Goal: Information Seeking & Learning: Check status

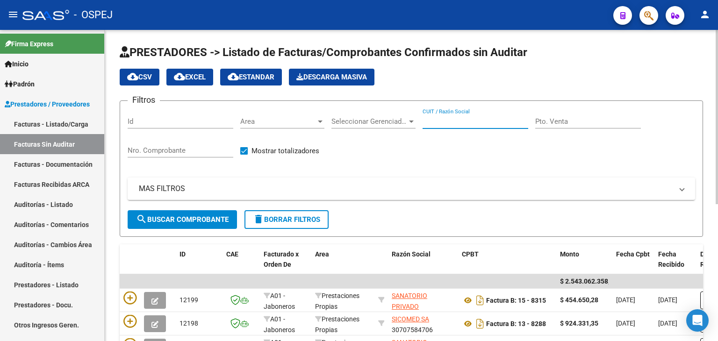
click at [441, 117] on input "CUIT / Razón Social" at bounding box center [476, 121] width 106 height 8
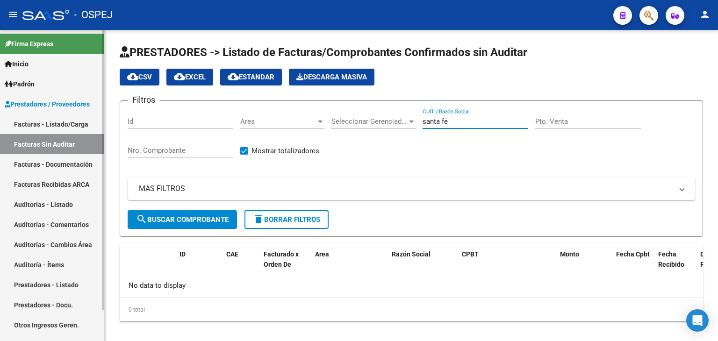
type input "santa fe"
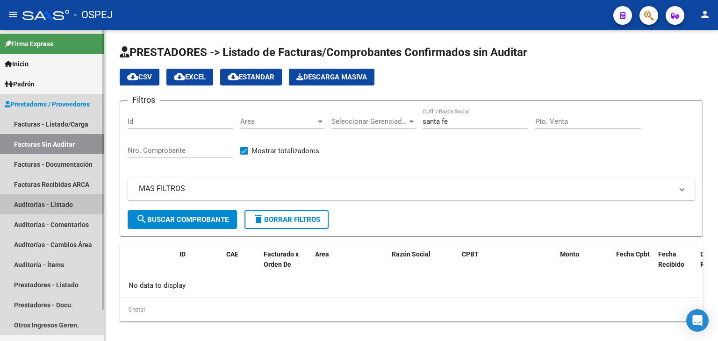
click at [76, 203] on link "Auditorías - Listado" at bounding box center [52, 205] width 104 height 20
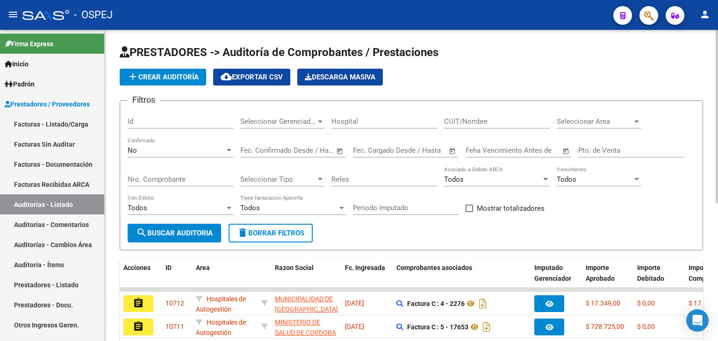
click at [458, 121] on input "CUIT/Nombre" at bounding box center [497, 121] width 106 height 8
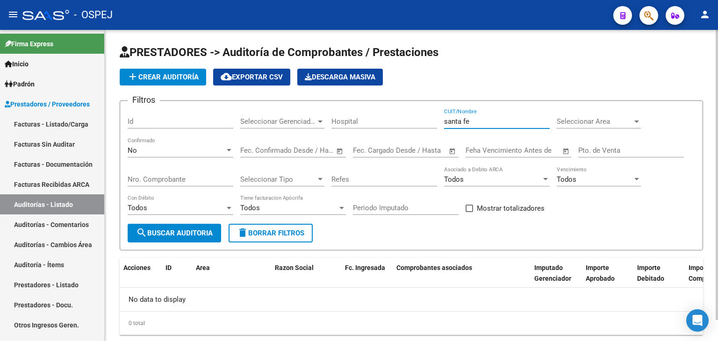
type input "santa fe"
click at [230, 147] on div at bounding box center [229, 150] width 8 height 7
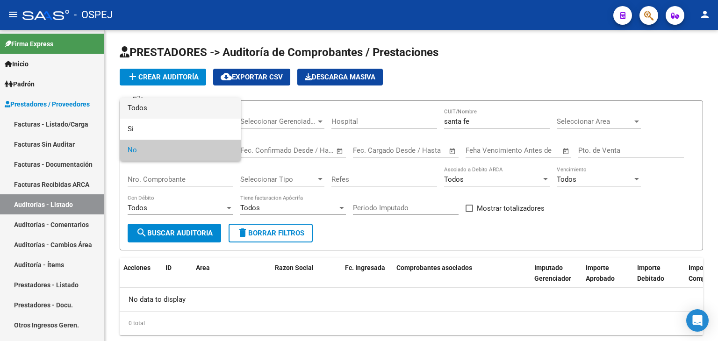
click at [203, 111] on span "Todos" at bounding box center [181, 108] width 106 height 21
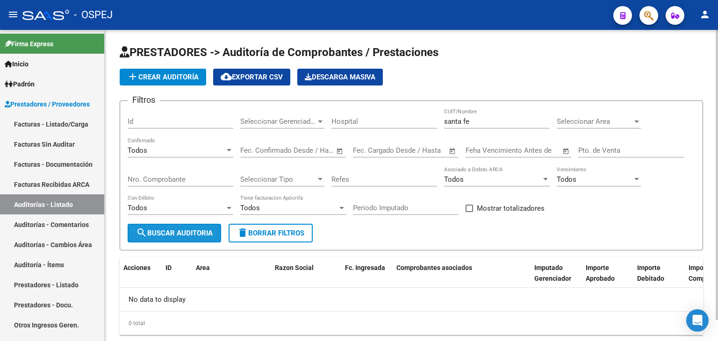
click at [199, 231] on span "search Buscar Auditoria" at bounding box center [174, 233] width 77 height 8
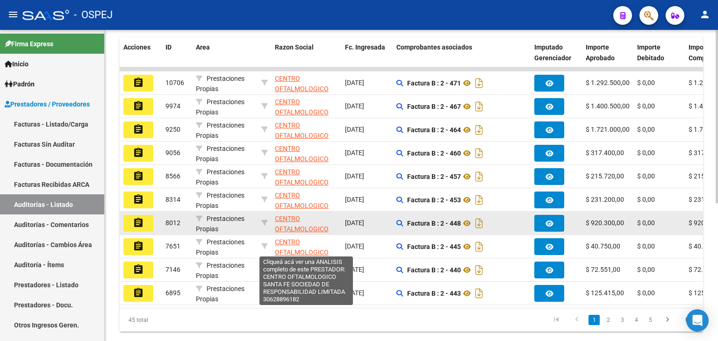
scroll to position [247, 0]
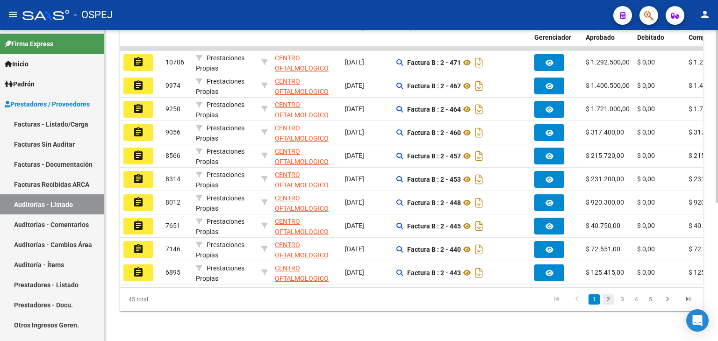
click at [607, 302] on link "2" at bounding box center [608, 300] width 11 height 10
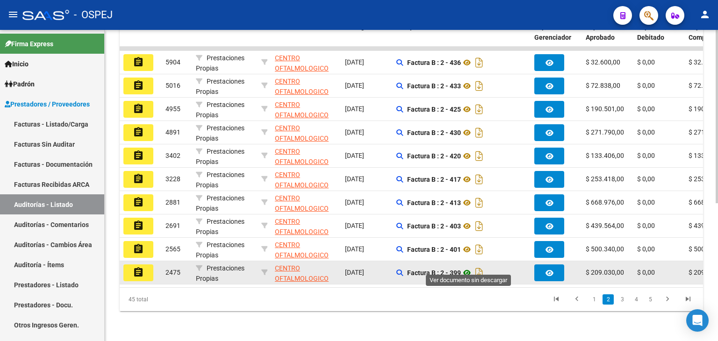
click at [470, 268] on icon at bounding box center [467, 273] width 12 height 11
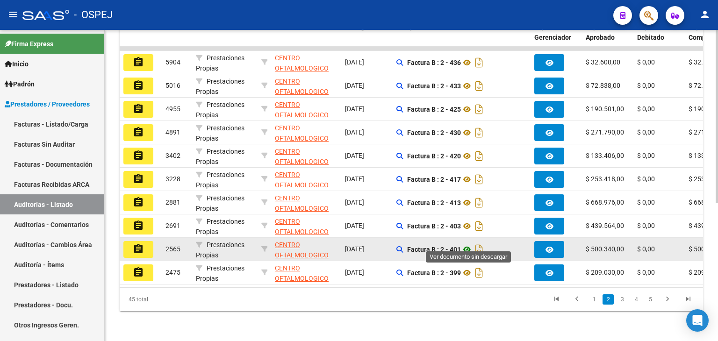
click at [469, 244] on icon at bounding box center [467, 249] width 12 height 11
click at [144, 244] on mat-icon "assignment" at bounding box center [138, 249] width 11 height 11
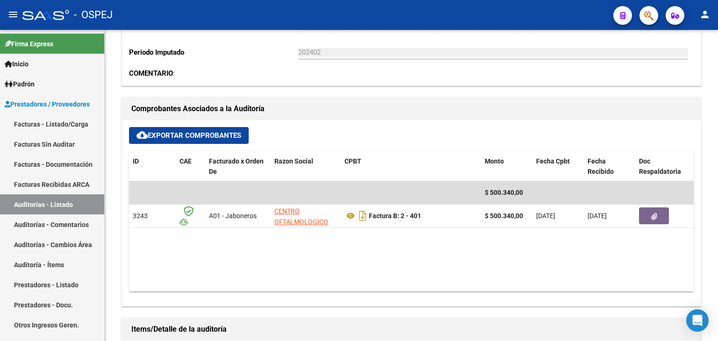
scroll to position [295, 0]
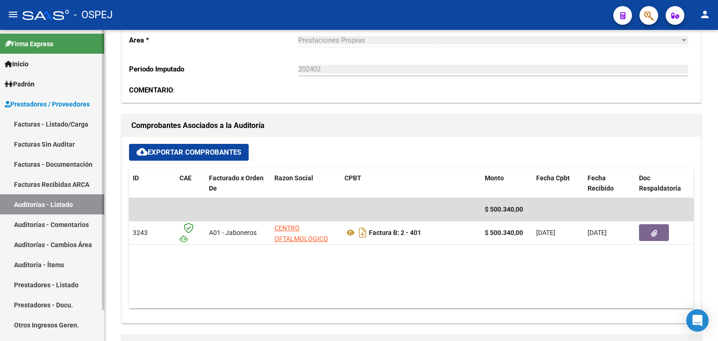
click at [69, 203] on link "Auditorías - Listado" at bounding box center [52, 205] width 104 height 20
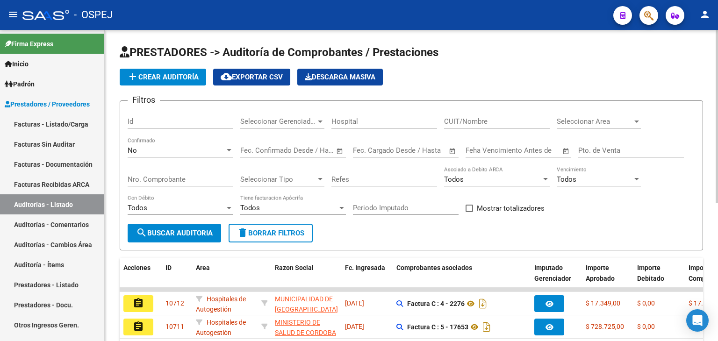
click at [480, 118] on input "CUIT/Nombre" at bounding box center [497, 121] width 106 height 8
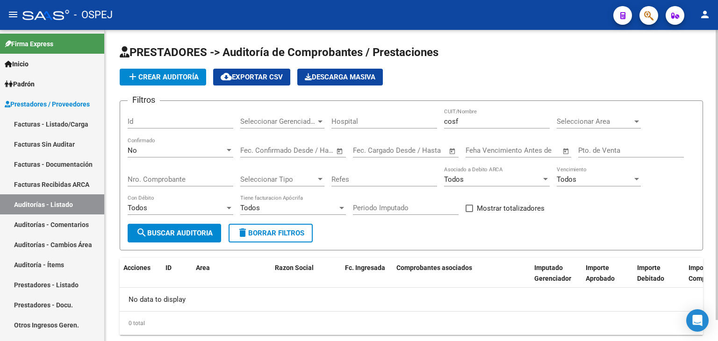
click at [464, 127] on div "cosf CUIT/Nombre" at bounding box center [497, 118] width 106 height 20
drag, startPoint x: 440, startPoint y: 122, endPoint x: 395, endPoint y: 125, distance: 45.0
click at [395, 125] on div "Filtros Id Seleccionar Gerenciador Seleccionar Gerenciador Hospital cosf CUIT/N…" at bounding box center [412, 166] width 568 height 116
click at [188, 152] on div "No" at bounding box center [176, 150] width 97 height 8
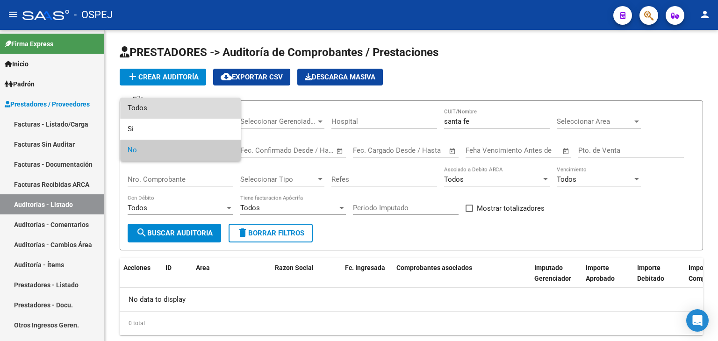
drag, startPoint x: 151, startPoint y: 112, endPoint x: 173, endPoint y: 188, distance: 78.4
click at [151, 113] on span "Todos" at bounding box center [181, 108] width 106 height 21
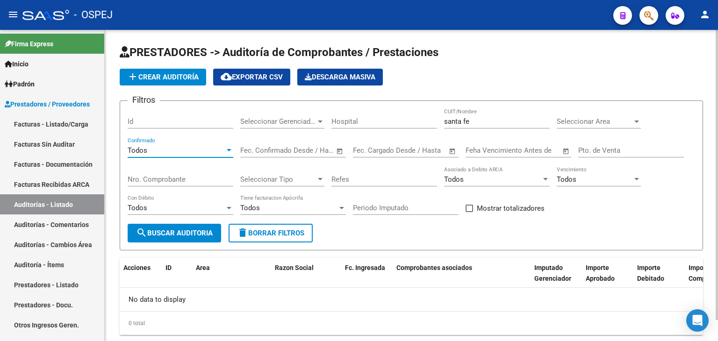
click at [168, 230] on span "search Buscar Auditoria" at bounding box center [174, 233] width 77 height 8
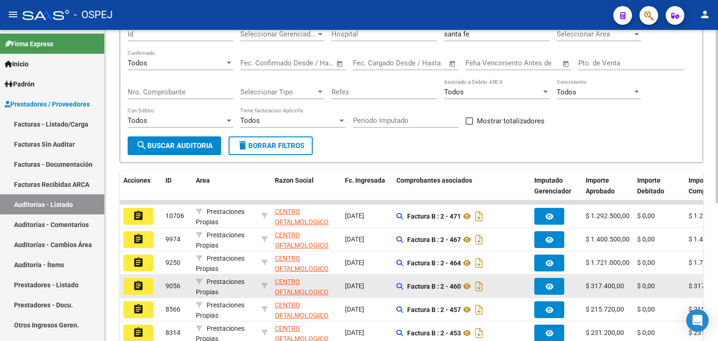
scroll to position [140, 0]
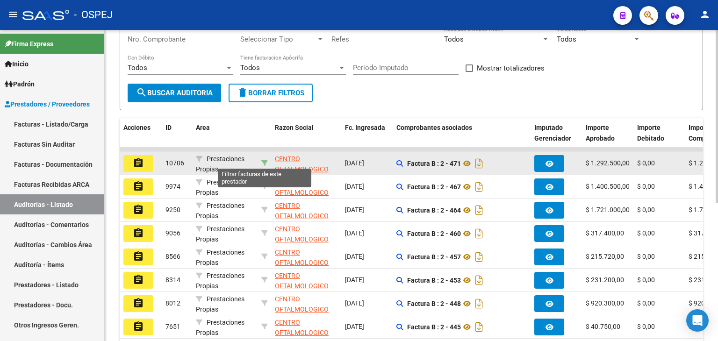
click at [264, 164] on icon at bounding box center [264, 163] width 7 height 7
type input "30628896182"
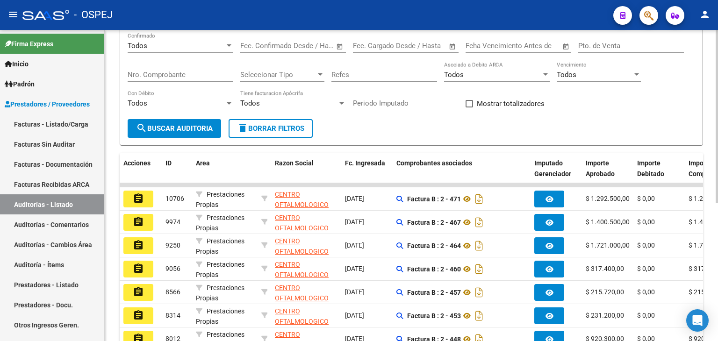
scroll to position [47, 0]
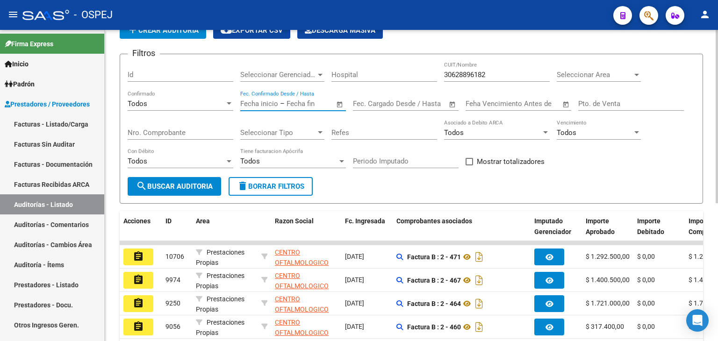
click at [313, 101] on input "text" at bounding box center [309, 104] width 45 height 8
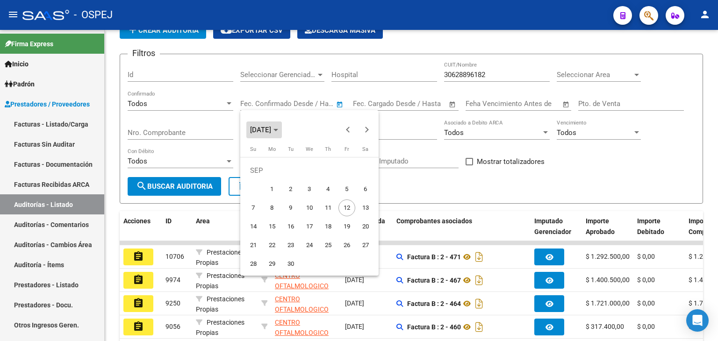
click at [278, 129] on polygon "Choose month and year" at bounding box center [276, 130] width 5 height 2
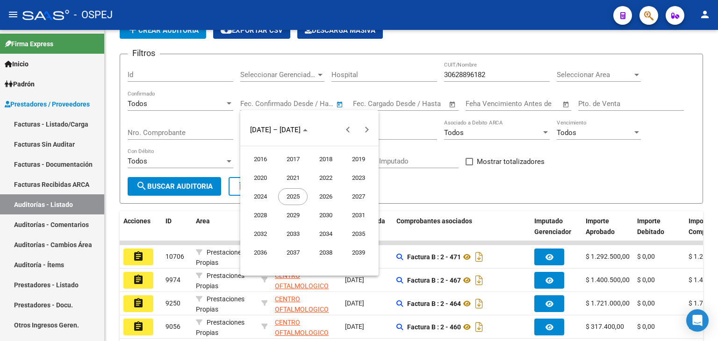
click at [255, 195] on span "2024" at bounding box center [260, 196] width 29 height 17
click at [260, 179] on span "JAN" at bounding box center [260, 178] width 29 height 17
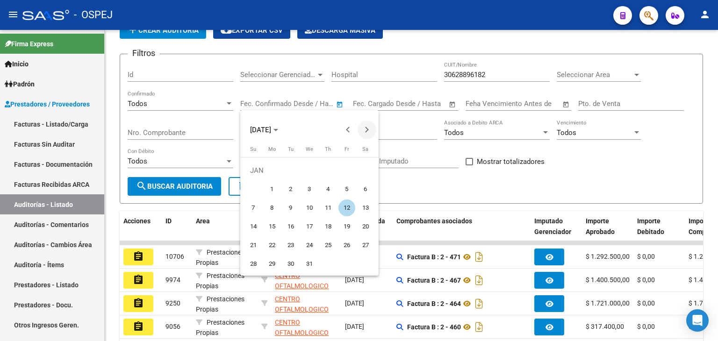
click at [367, 130] on button "Next month" at bounding box center [367, 130] width 19 height 19
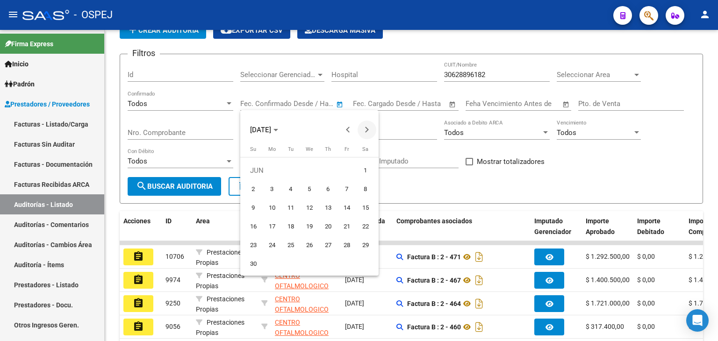
click at [367, 130] on button "Next month" at bounding box center [367, 130] width 19 height 19
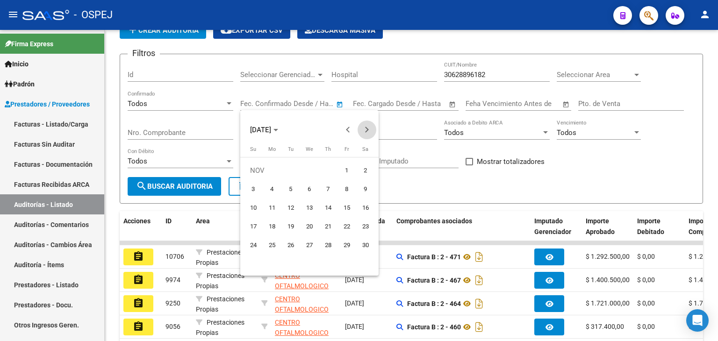
click at [367, 130] on button "Next month" at bounding box center [367, 130] width 19 height 19
click at [350, 130] on button "Previous month" at bounding box center [348, 130] width 19 height 19
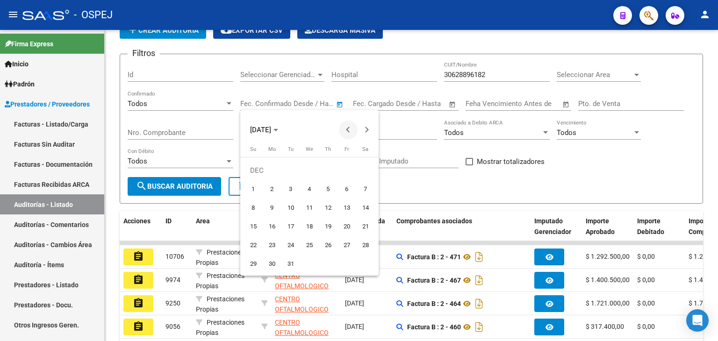
click at [350, 130] on button "Previous month" at bounding box center [348, 130] width 19 height 19
click at [369, 133] on span "Next month" at bounding box center [367, 130] width 19 height 19
click at [365, 130] on button "Next month" at bounding box center [367, 130] width 19 height 19
click at [346, 247] on span "31" at bounding box center [347, 245] width 17 height 17
click at [278, 127] on span "[DATE]" at bounding box center [264, 130] width 28 height 7
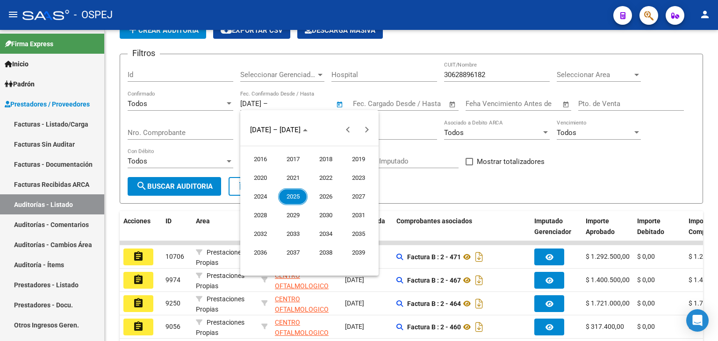
click at [259, 195] on span "2024" at bounding box center [260, 196] width 29 height 17
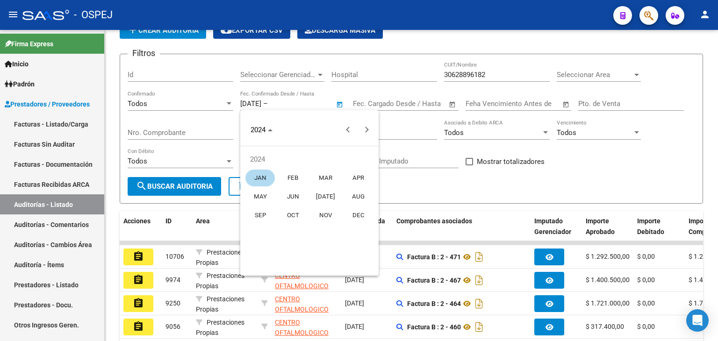
click at [256, 176] on span "JAN" at bounding box center [260, 178] width 29 height 17
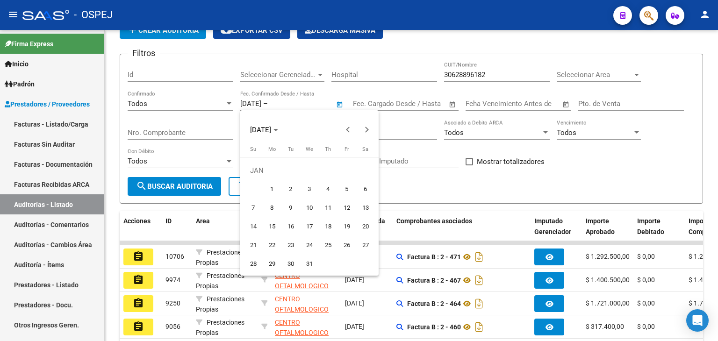
click at [273, 192] on span "1" at bounding box center [272, 189] width 17 height 17
type input "[DATE]"
click at [412, 194] on div at bounding box center [359, 170] width 718 height 341
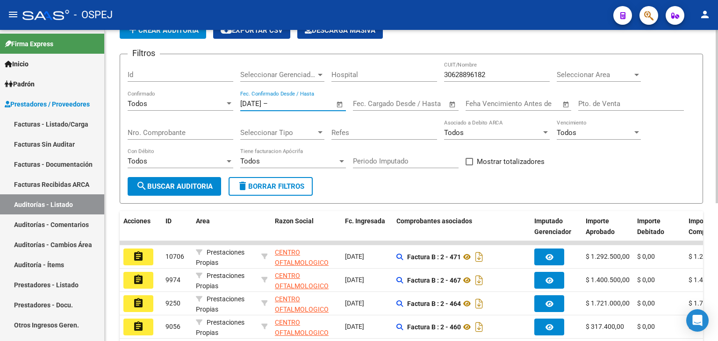
click at [315, 100] on input "text" at bounding box center [292, 104] width 45 height 8
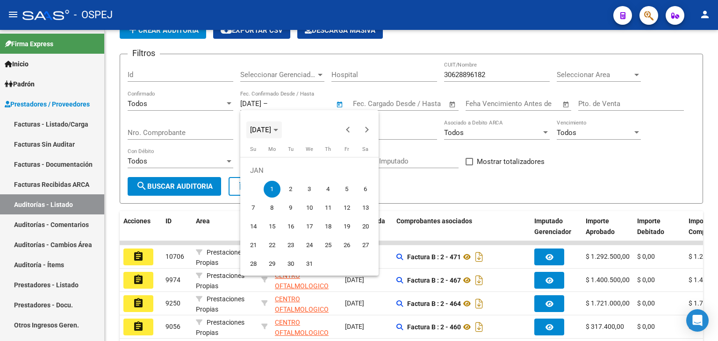
click at [278, 130] on polygon "Choose month and year" at bounding box center [276, 130] width 5 height 2
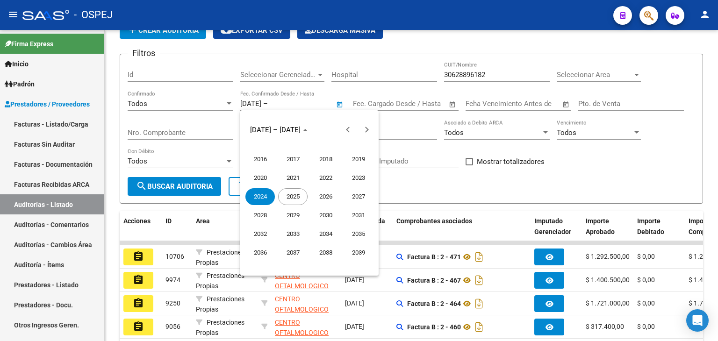
click at [290, 197] on span "2025" at bounding box center [292, 196] width 29 height 17
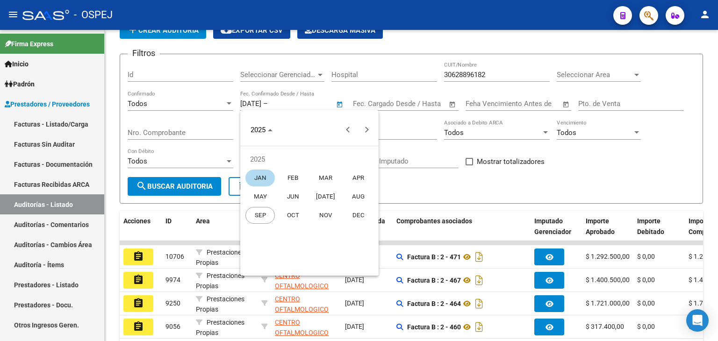
click at [261, 178] on span "JAN" at bounding box center [260, 178] width 29 height 17
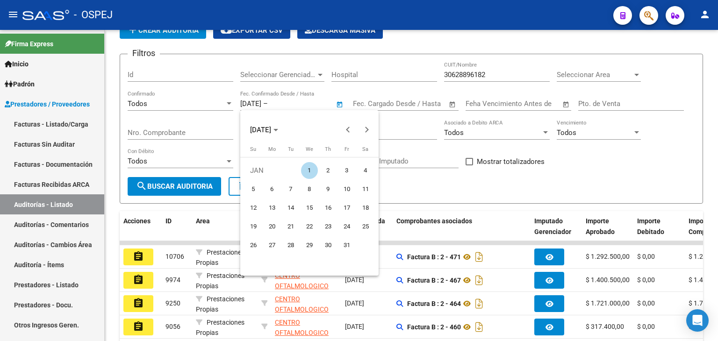
click at [405, 186] on div at bounding box center [359, 170] width 718 height 341
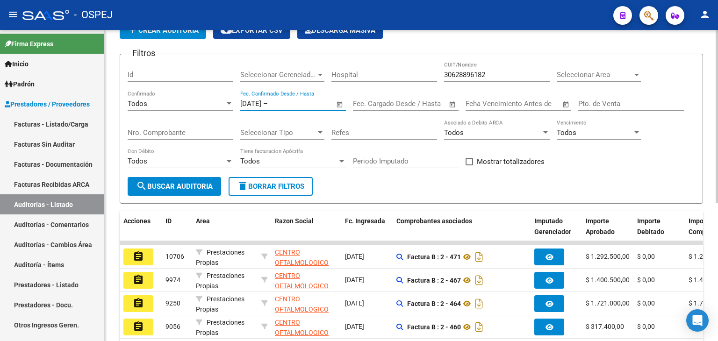
click at [296, 105] on input "text" at bounding box center [292, 104] width 45 height 8
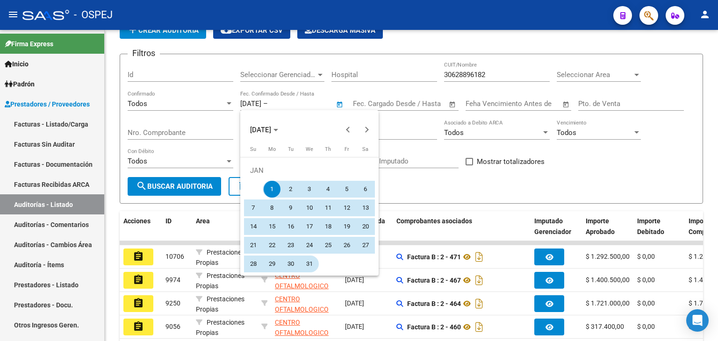
click at [310, 263] on span "31" at bounding box center [309, 264] width 17 height 17
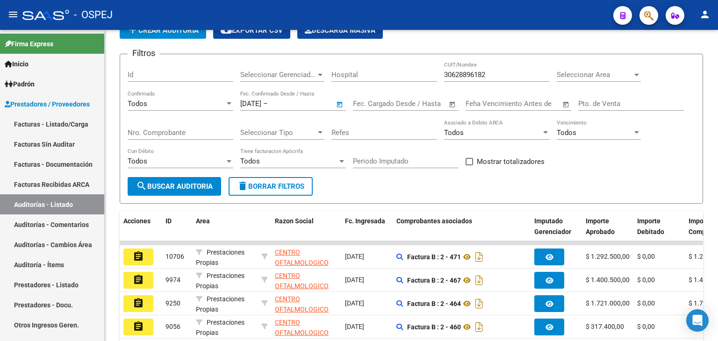
type input "[DATE]"
click at [195, 185] on span "search Buscar Auditoria" at bounding box center [174, 186] width 77 height 8
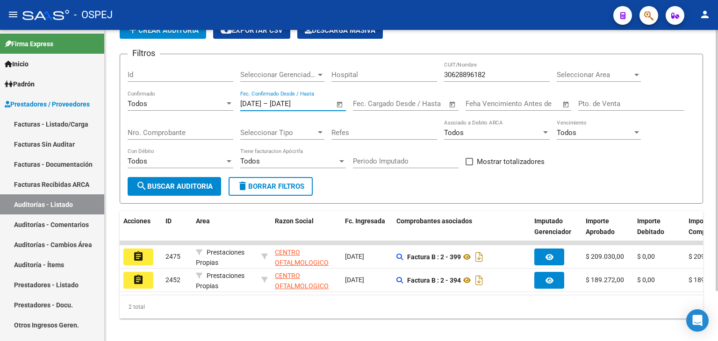
click at [312, 104] on input "[DATE]" at bounding box center [292, 104] width 45 height 8
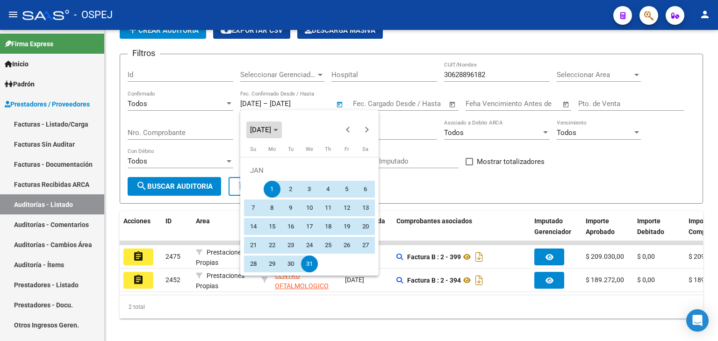
click at [278, 130] on polygon "Choose month and year" at bounding box center [276, 130] width 5 height 2
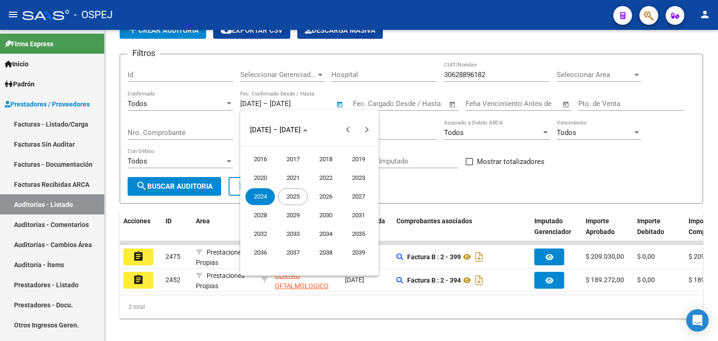
click at [289, 197] on span "2025" at bounding box center [292, 196] width 29 height 17
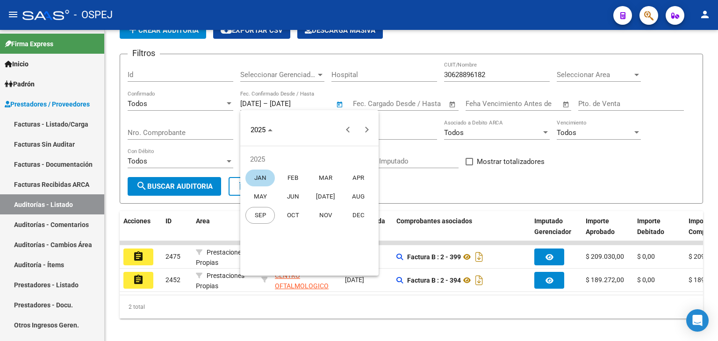
click at [259, 176] on span "JAN" at bounding box center [260, 178] width 29 height 17
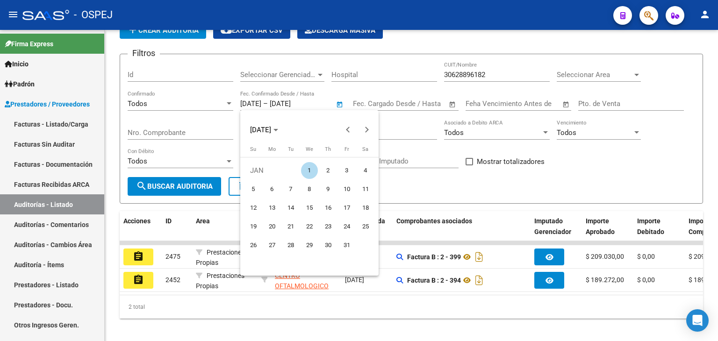
click at [399, 183] on div at bounding box center [359, 170] width 718 height 341
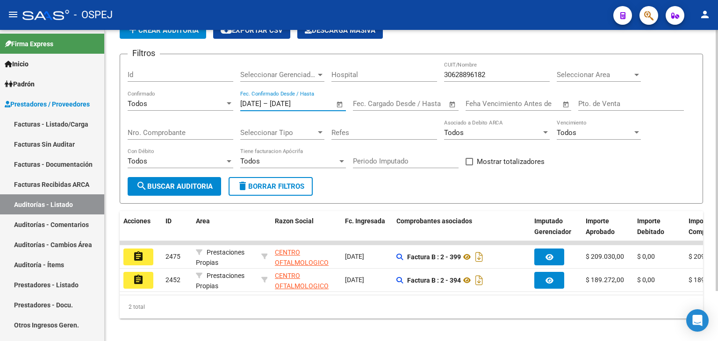
click at [315, 101] on input "[DATE]" at bounding box center [292, 104] width 45 height 8
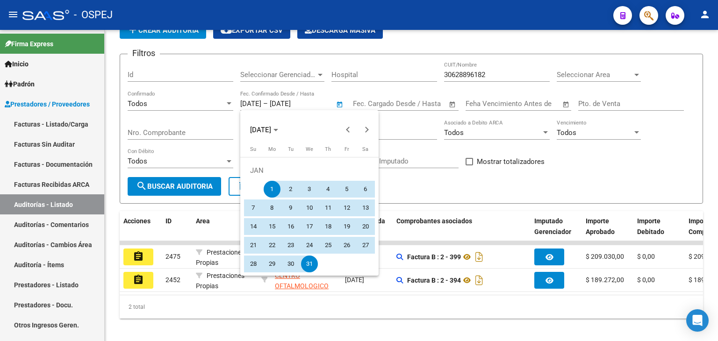
click at [327, 104] on div at bounding box center [359, 170] width 718 height 341
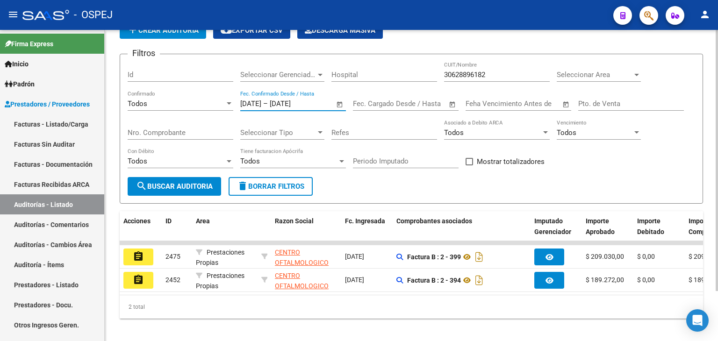
click at [315, 102] on input "[DATE]" at bounding box center [292, 104] width 45 height 8
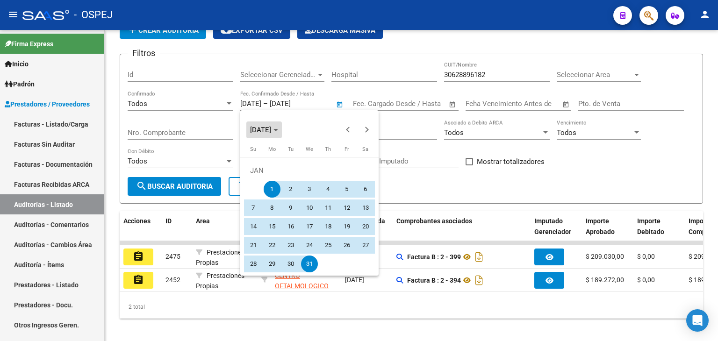
click at [278, 130] on polygon "Choose month and year" at bounding box center [276, 130] width 5 height 2
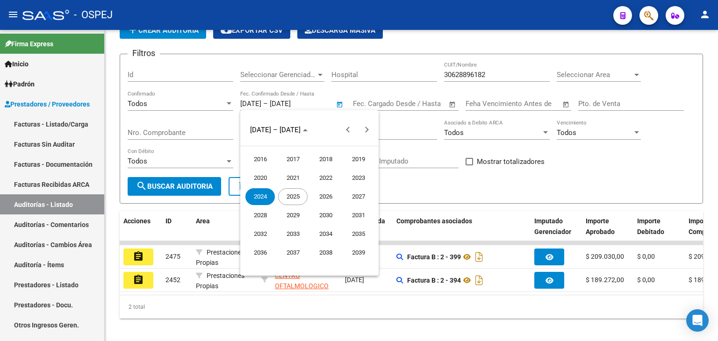
click at [291, 193] on span "2025" at bounding box center [292, 196] width 29 height 17
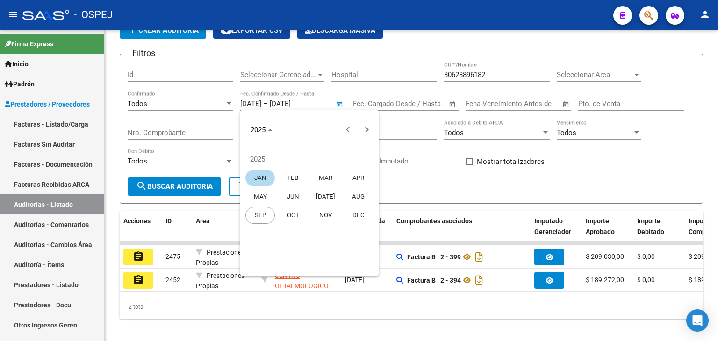
click at [265, 180] on span "JAN" at bounding box center [260, 178] width 29 height 17
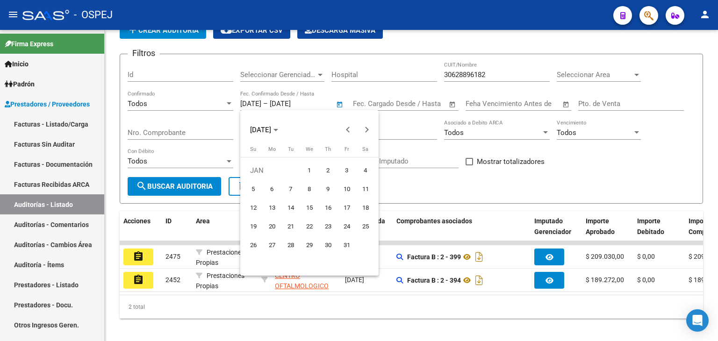
click at [398, 190] on div at bounding box center [359, 170] width 718 height 341
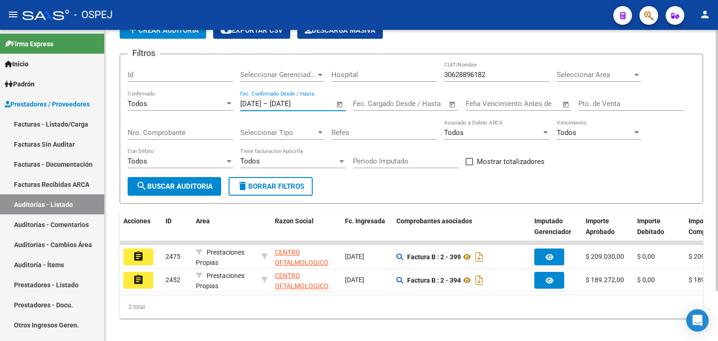
type input "[DATE]"
click at [196, 188] on span "search Buscar Auditoria" at bounding box center [174, 186] width 77 height 8
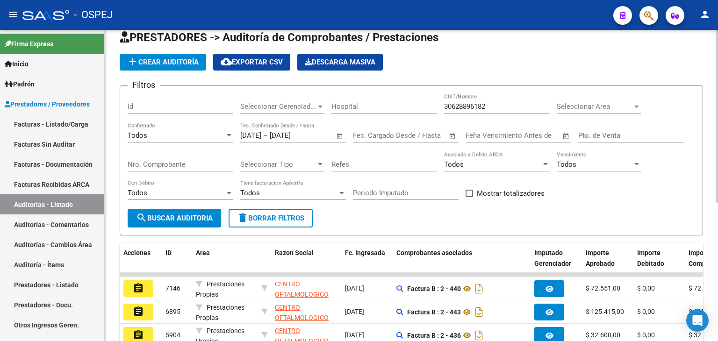
scroll to position [0, 0]
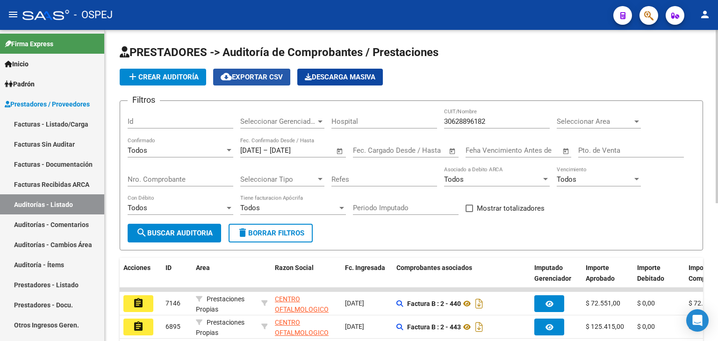
click at [263, 80] on span "cloud_download Exportar CSV" at bounding box center [252, 77] width 62 height 8
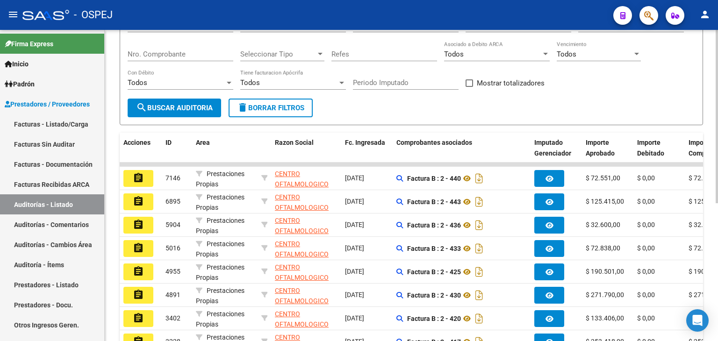
scroll to position [187, 0]
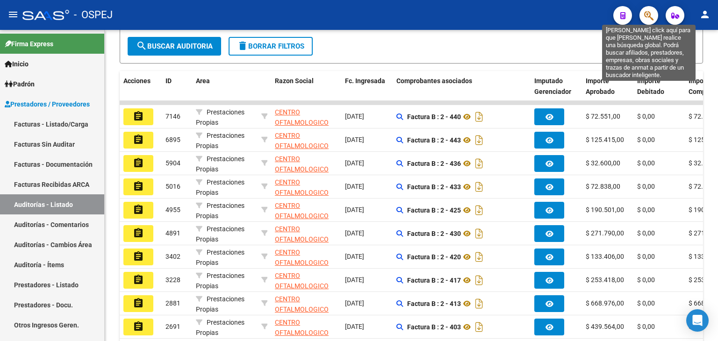
click at [651, 15] on icon "button" at bounding box center [648, 15] width 9 height 11
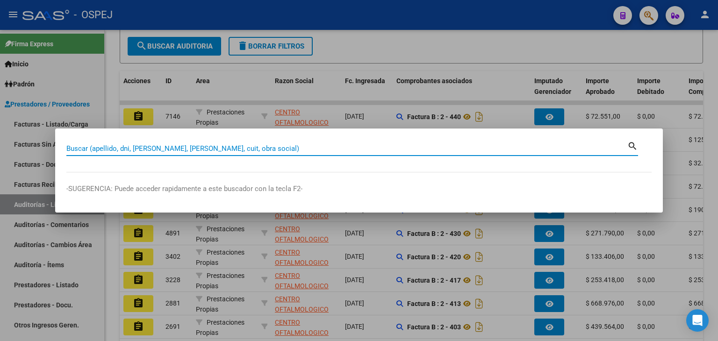
paste input "24.556.977"
click at [91, 149] on input "24.556.977" at bounding box center [346, 149] width 561 height 8
click at [78, 149] on input "24.556977" at bounding box center [346, 149] width 561 height 8
click at [76, 147] on input "24.556977" at bounding box center [346, 149] width 561 height 8
type input "24556977"
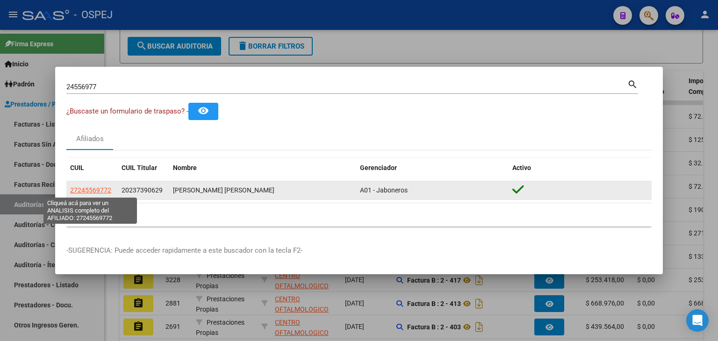
click at [84, 192] on span "27245569772" at bounding box center [90, 190] width 41 height 7
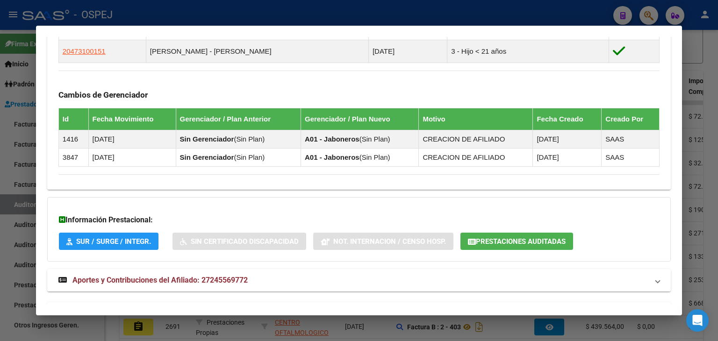
scroll to position [618, 0]
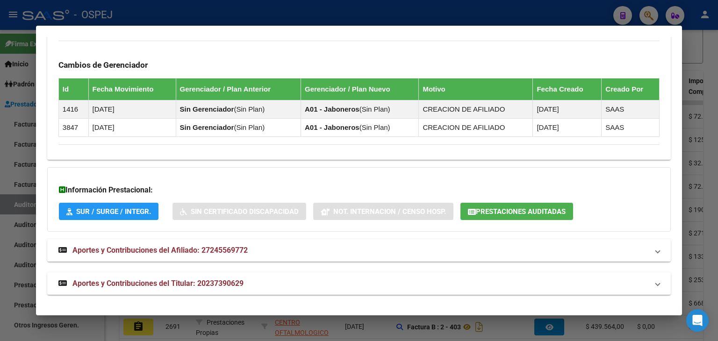
click at [520, 208] on span "Prestaciones Auditadas" at bounding box center [521, 212] width 90 height 8
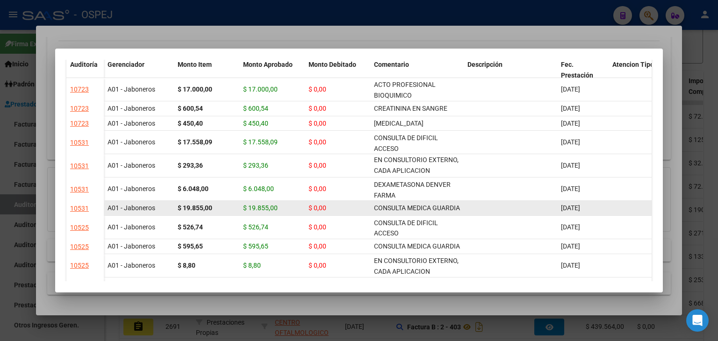
scroll to position [0, 0]
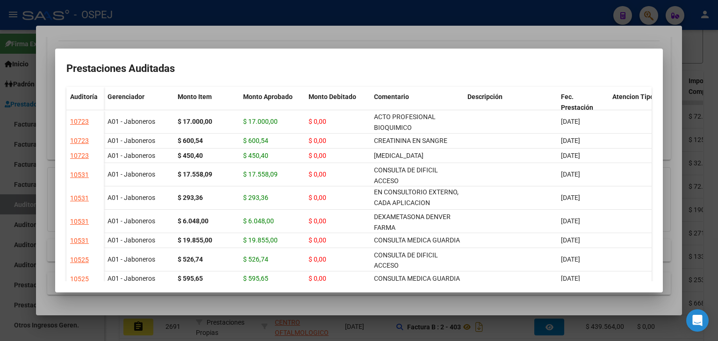
click at [0, 168] on div at bounding box center [359, 170] width 718 height 341
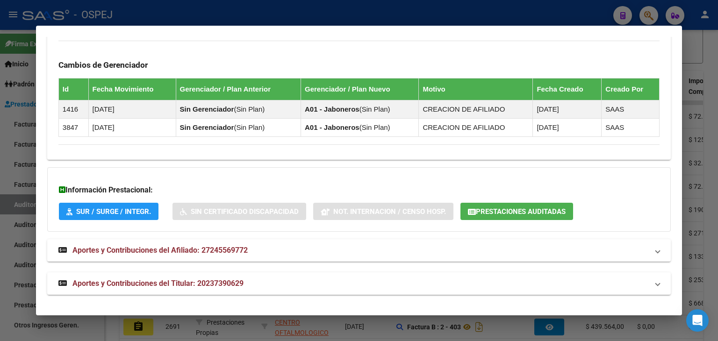
click at [4, 186] on div at bounding box center [359, 170] width 718 height 341
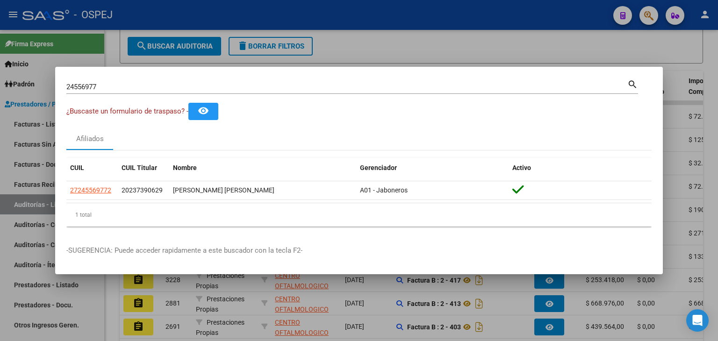
click at [31, 258] on div at bounding box center [359, 170] width 718 height 341
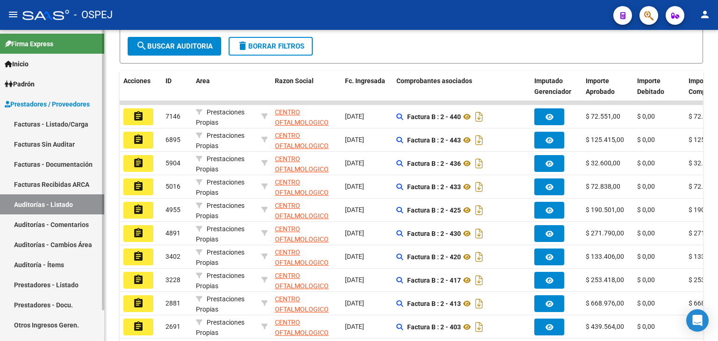
click at [37, 264] on link "Auditoría - Ítems" at bounding box center [52, 265] width 104 height 20
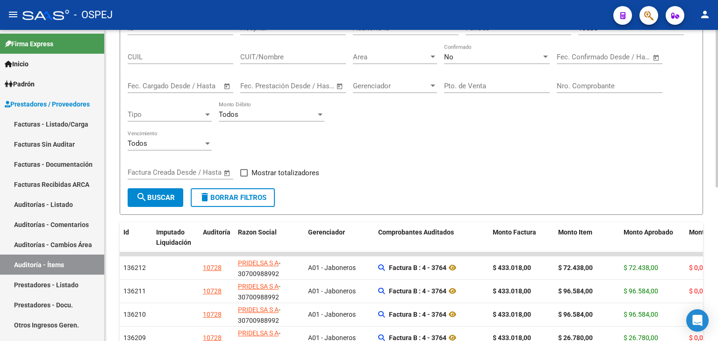
scroll to position [47, 0]
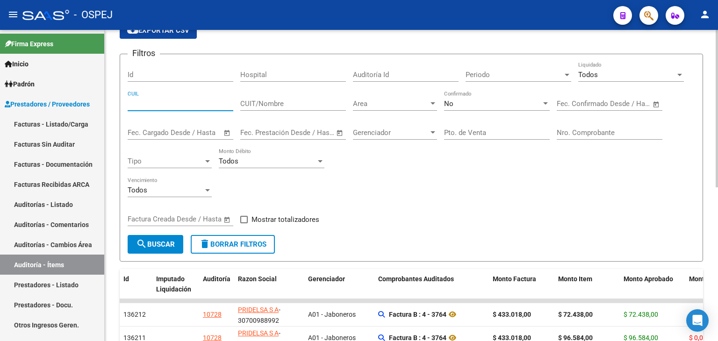
paste input "27245569772"
type input "27245569772"
click at [144, 247] on mat-icon "search" at bounding box center [141, 244] width 11 height 11
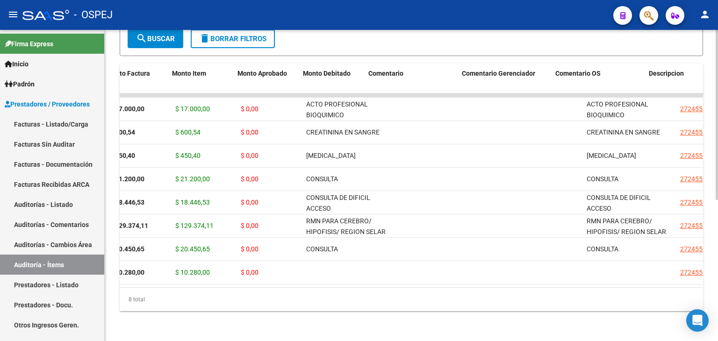
scroll to position [0, 329]
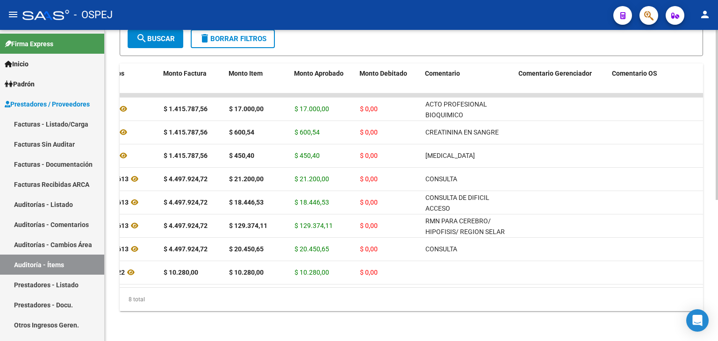
drag, startPoint x: 343, startPoint y: 287, endPoint x: 337, endPoint y: 287, distance: 6.5
click at [337, 287] on div "Id Imputado Liquidación Auditoría Razon Social Gerenciador Comprobantes Auditad…" at bounding box center [412, 188] width 584 height 248
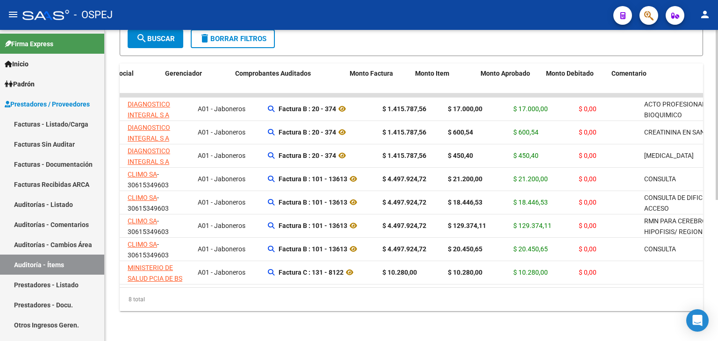
scroll to position [0, 0]
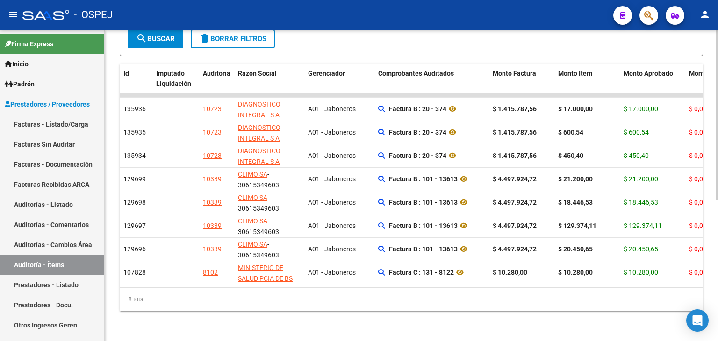
click at [178, 299] on div "8 total" at bounding box center [412, 299] width 584 height 23
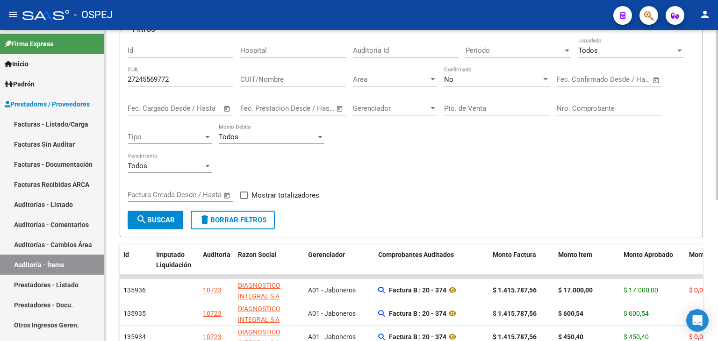
scroll to position [24, 0]
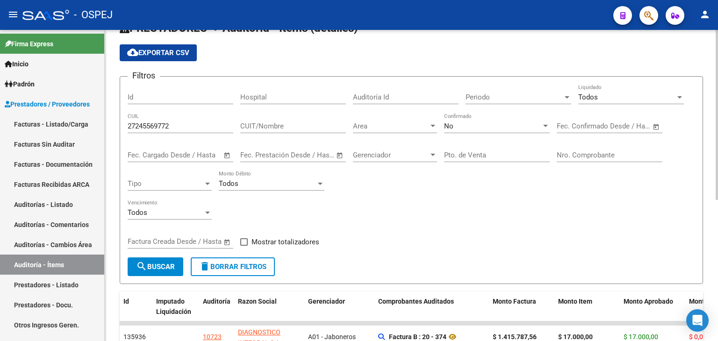
click at [455, 131] on div "No Confirmado" at bounding box center [497, 123] width 106 height 20
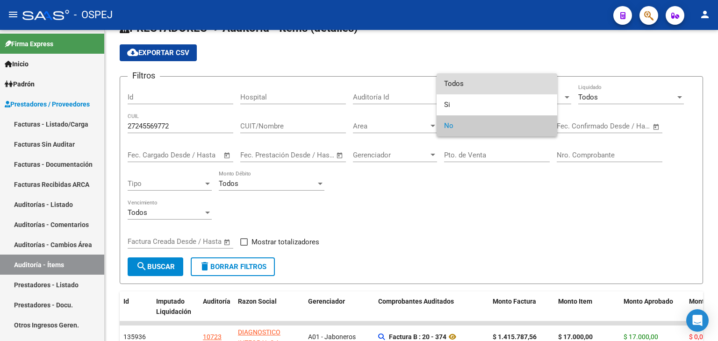
click at [454, 85] on span "Todos" at bounding box center [497, 83] width 106 height 21
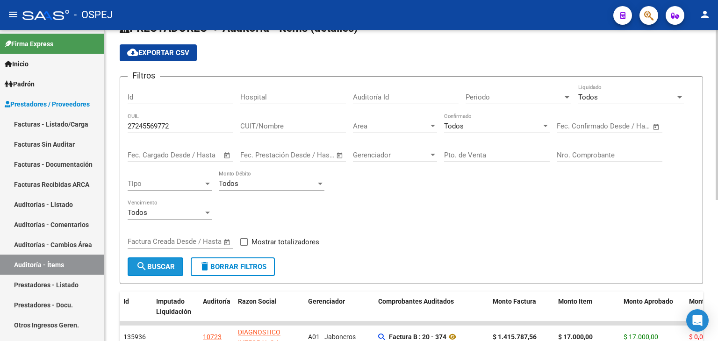
click at [159, 263] on span "search Buscar" at bounding box center [155, 267] width 39 height 8
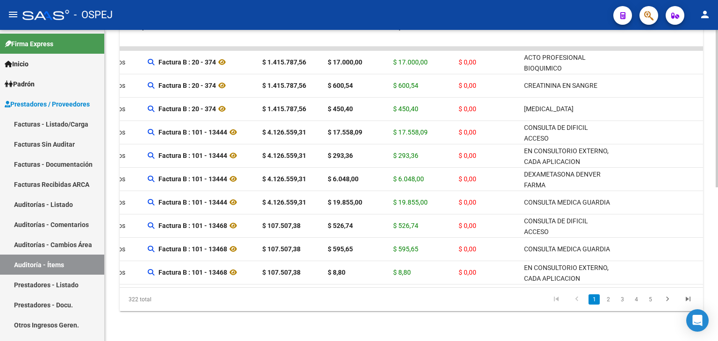
scroll to position [0, 249]
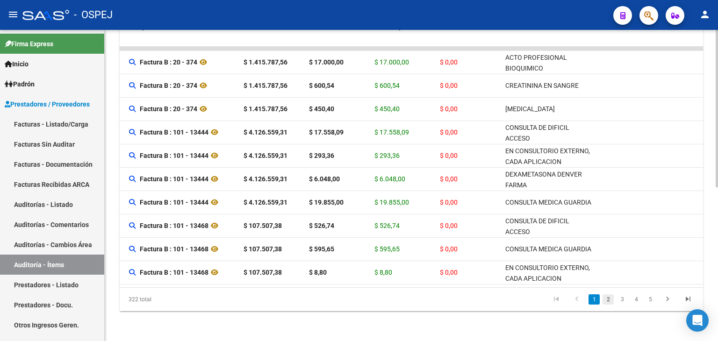
click at [608, 300] on link "2" at bounding box center [608, 300] width 11 height 10
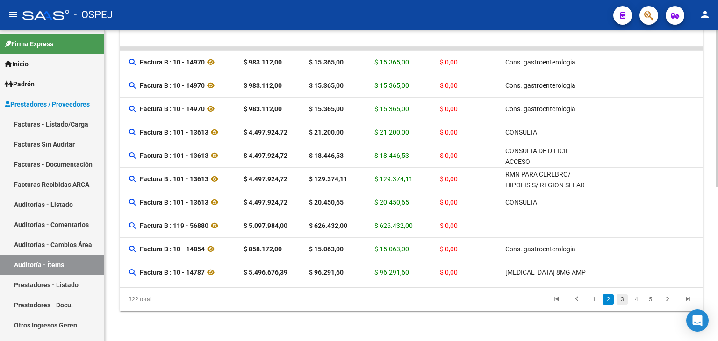
click at [622, 302] on link "3" at bounding box center [622, 300] width 11 height 10
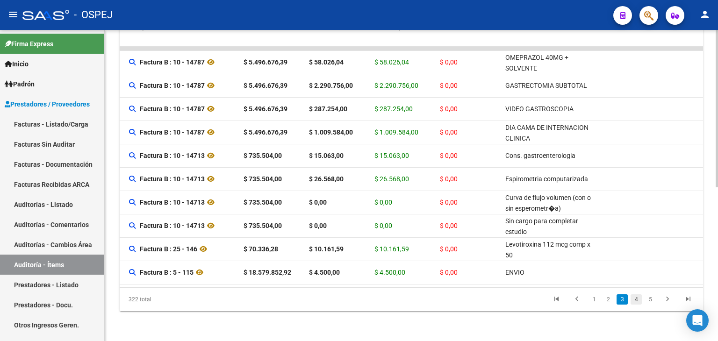
click at [636, 301] on link "4" at bounding box center [636, 300] width 11 height 10
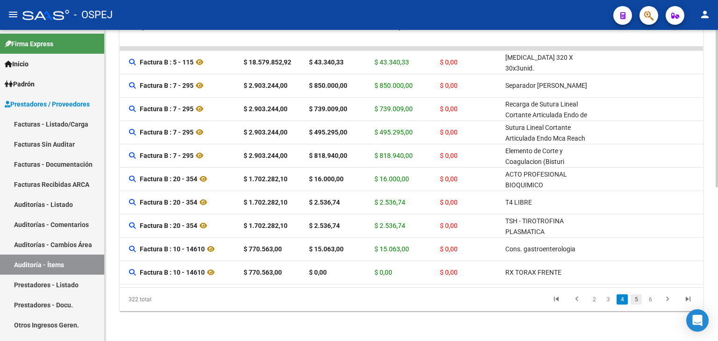
click at [636, 301] on link "5" at bounding box center [636, 300] width 11 height 10
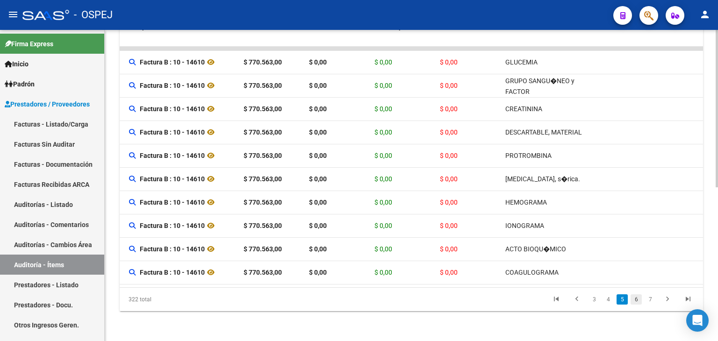
click at [637, 296] on link "6" at bounding box center [636, 300] width 11 height 10
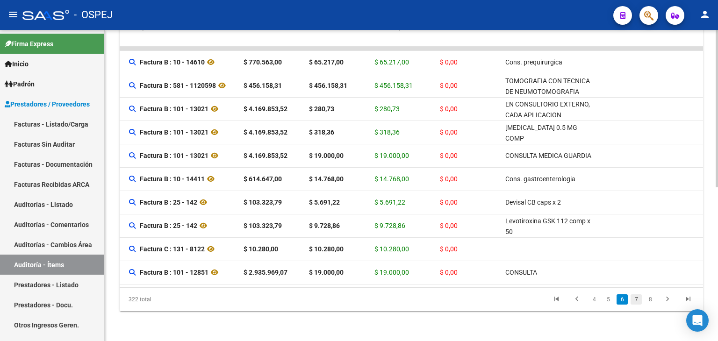
click at [636, 298] on link "7" at bounding box center [636, 300] width 11 height 10
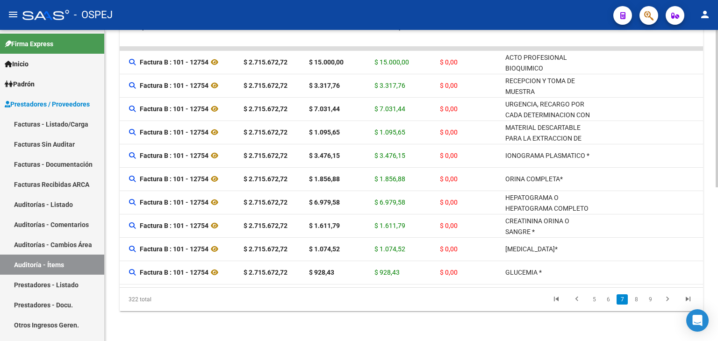
click at [636, 298] on link "8" at bounding box center [636, 300] width 11 height 10
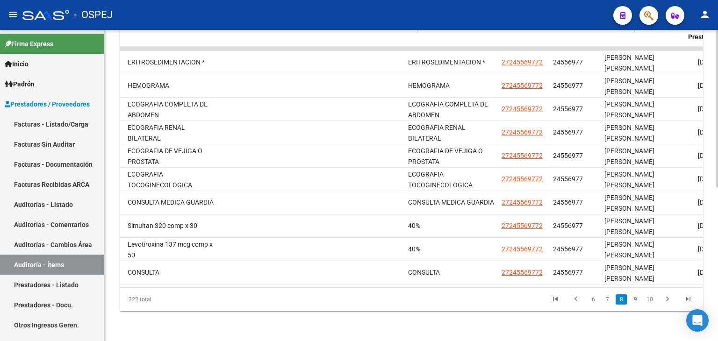
scroll to position [0, 845]
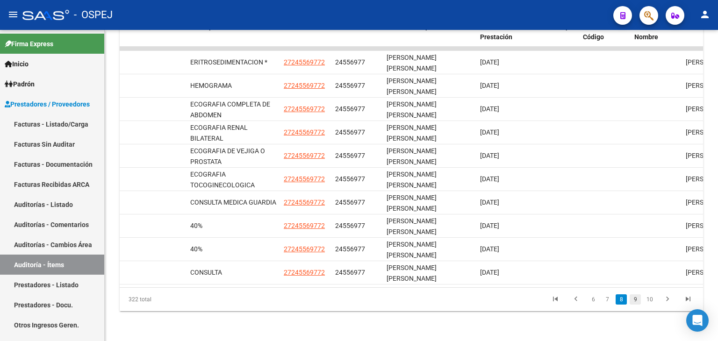
click at [636, 300] on link "9" at bounding box center [635, 300] width 11 height 10
